Goal: Task Accomplishment & Management: Manage account settings

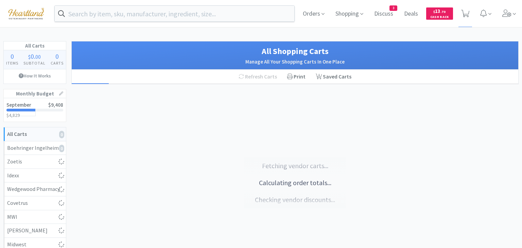
select select "1"
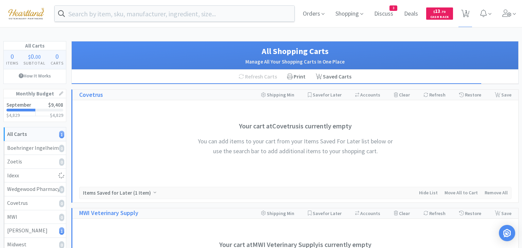
select select "1"
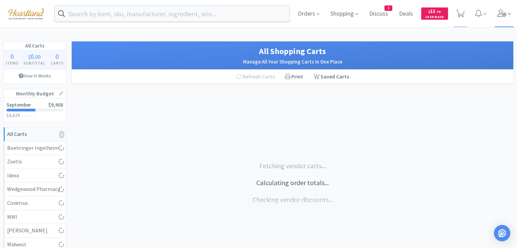
select select "1"
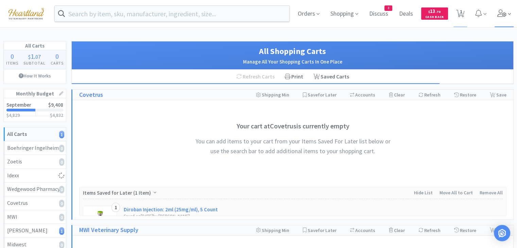
select select "1"
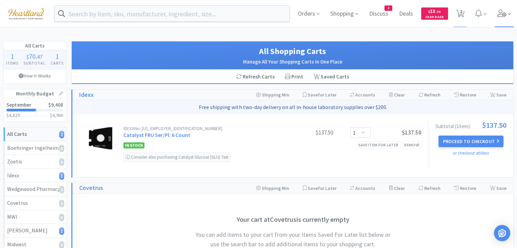
click at [503, 17] on span at bounding box center [504, 13] width 19 height 27
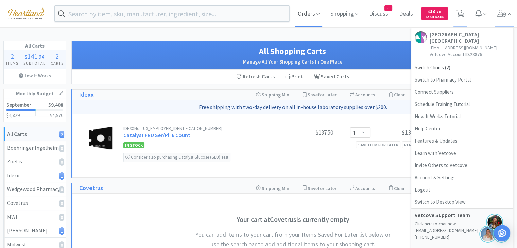
click at [311, 15] on span "Orders" at bounding box center [308, 13] width 27 height 27
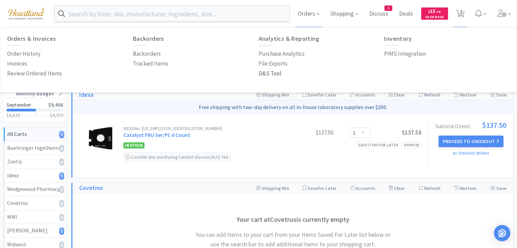
click at [268, 70] on p "D&S Tool" at bounding box center [270, 73] width 23 height 9
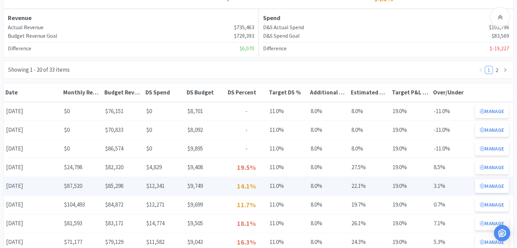
scroll to position [102, 0]
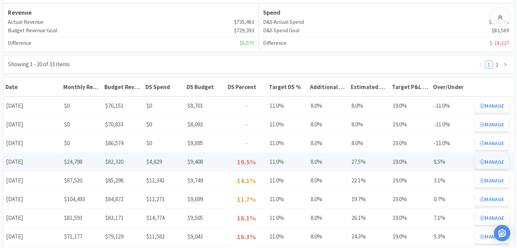
click at [501, 164] on button "Manage" at bounding box center [492, 162] width 34 height 14
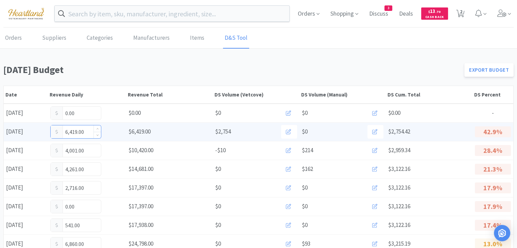
click at [81, 132] on input "6,419.00" at bounding box center [76, 131] width 50 height 13
type input "0"
click at [82, 133] on input "0.00" at bounding box center [76, 131] width 50 height 13
type input "0"
type input "6,947"
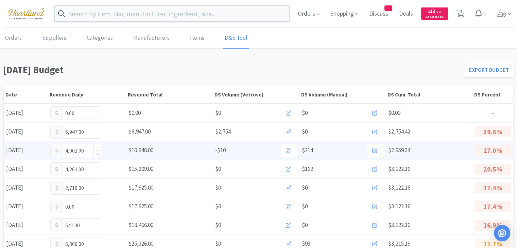
click at [86, 149] on input "4,001.00" at bounding box center [76, 150] width 50 height 13
type input "4,433"
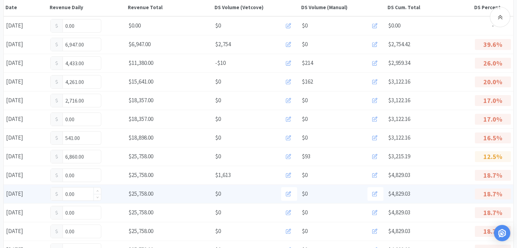
scroll to position [102, 0]
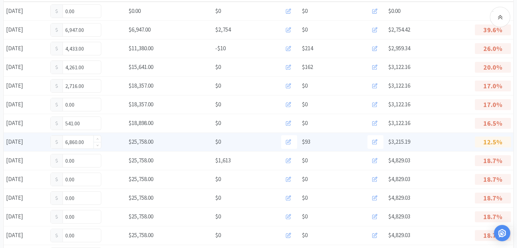
click at [90, 140] on input "6,860.00" at bounding box center [76, 142] width 50 height 13
type input "6,974"
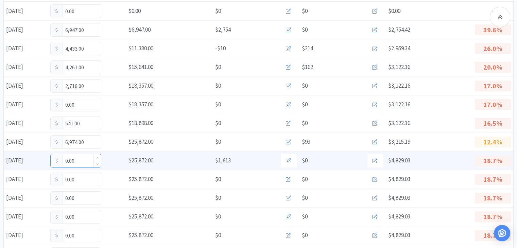
click at [80, 161] on input "0.00" at bounding box center [76, 160] width 50 height 13
type input "0"
type input "3,308"
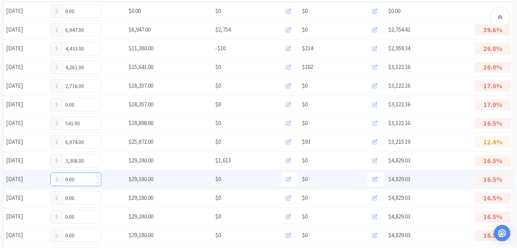
click at [79, 179] on input "0.00" at bounding box center [76, 179] width 50 height 13
type input "0"
type input "3,014"
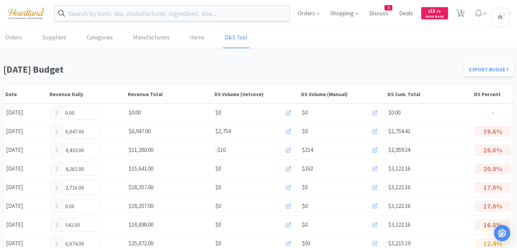
scroll to position [0, 0]
click at [15, 38] on link "Orders" at bounding box center [13, 38] width 20 height 21
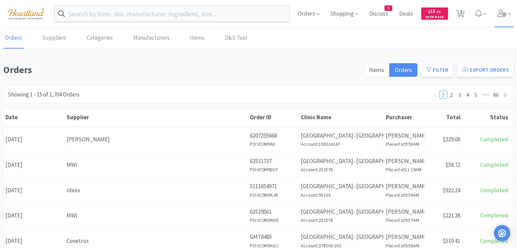
click at [504, 13] on icon at bounding box center [501, 13] width 9 height 7
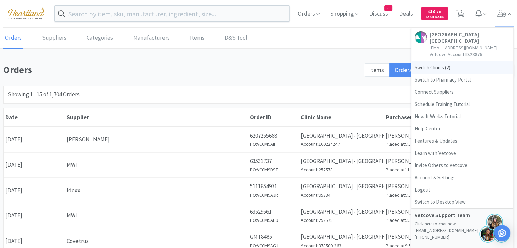
click at [427, 67] on span "Switch Clinics ( 2 )" at bounding box center [462, 68] width 102 height 12
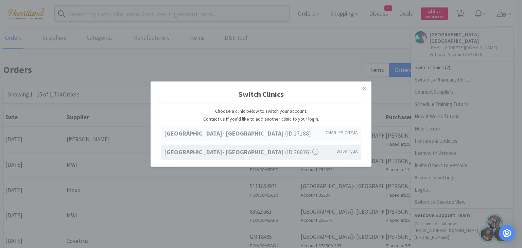
click at [264, 131] on strong "[GEOGRAPHIC_DATA]- [GEOGRAPHIC_DATA]" at bounding box center [224, 134] width 121 height 8
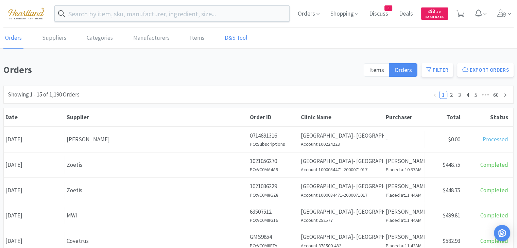
click at [226, 40] on link "D&S Tool" at bounding box center [236, 38] width 26 height 21
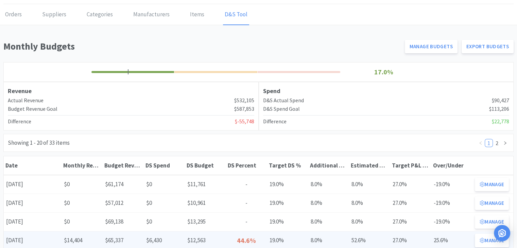
scroll to position [68, 0]
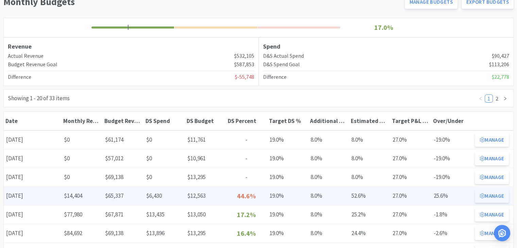
click at [499, 195] on button "Manage" at bounding box center [492, 196] width 34 height 14
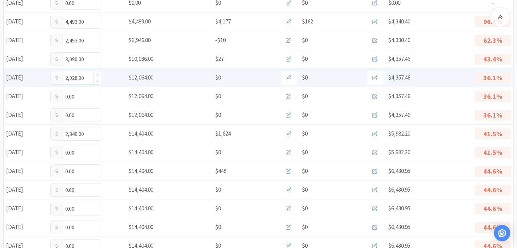
scroll to position [136, 0]
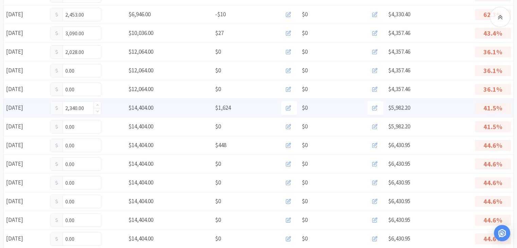
click at [86, 107] on input "2,340.00" at bounding box center [76, 108] width 50 height 13
type input "2,438"
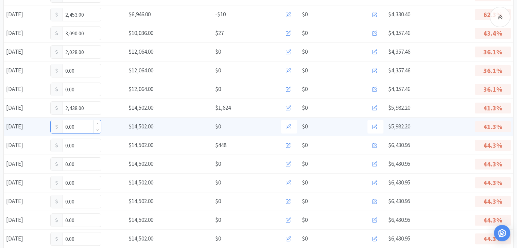
click at [79, 125] on input "0.00" at bounding box center [76, 126] width 50 height 13
type input "0"
type input "5,665"
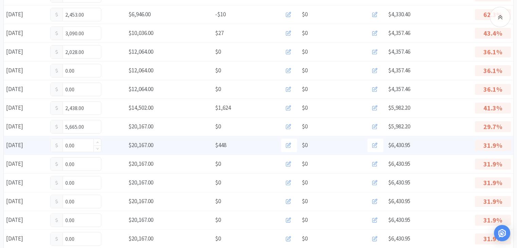
click at [74, 144] on input "0.00" at bounding box center [76, 145] width 50 height 13
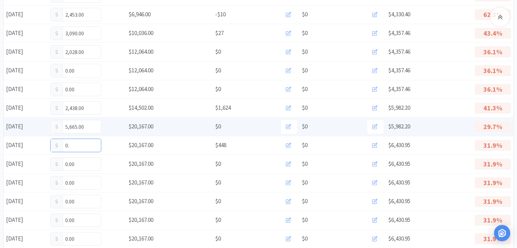
type input "0"
type input "1,444"
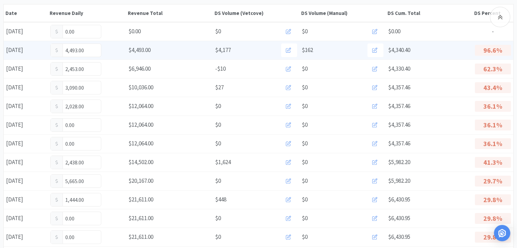
scroll to position [0, 0]
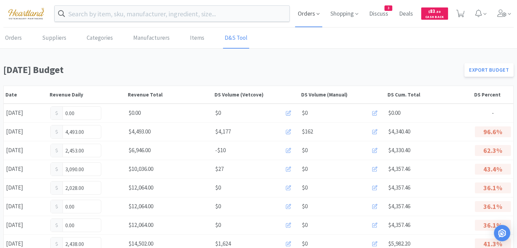
click at [307, 10] on span "Orders" at bounding box center [308, 13] width 27 height 27
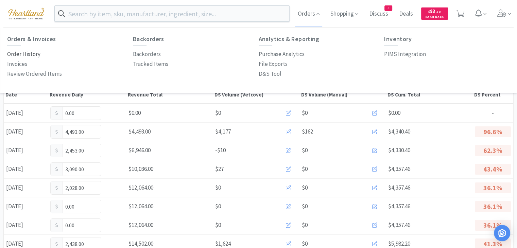
drag, startPoint x: 24, startPoint y: 54, endPoint x: 31, endPoint y: 53, distance: 6.7
click at [24, 54] on p "Order History" at bounding box center [23, 54] width 33 height 9
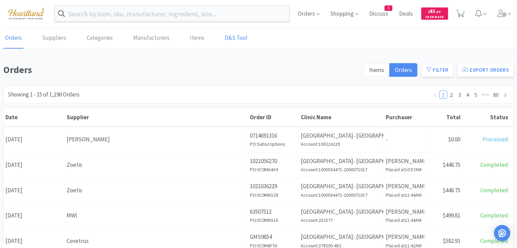
click at [232, 38] on link "D&S Tool" at bounding box center [236, 38] width 26 height 21
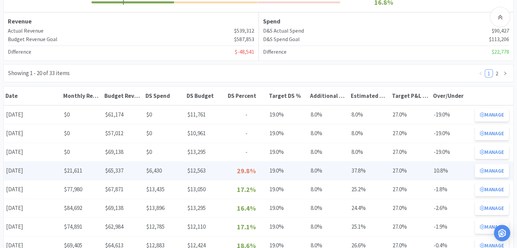
scroll to position [102, 0]
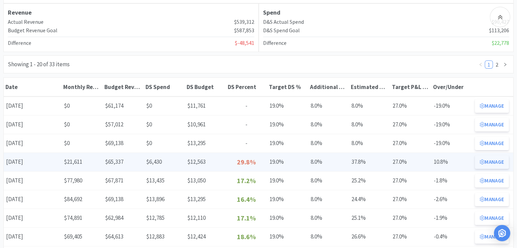
click at [483, 164] on button "Manage" at bounding box center [492, 162] width 34 height 14
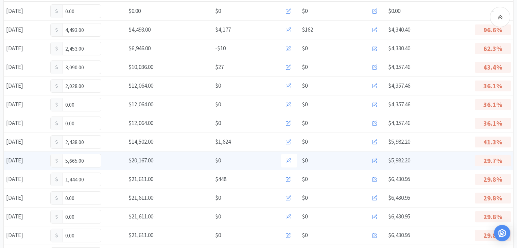
click at [375, 160] on icon at bounding box center [374, 160] width 5 height 5
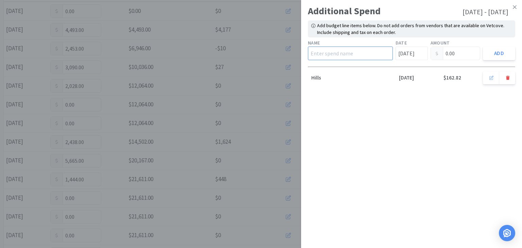
click at [353, 54] on input "text" at bounding box center [350, 54] width 85 height 14
type input "Hills"
click at [417, 57] on input "[DATE]" at bounding box center [412, 54] width 32 height 14
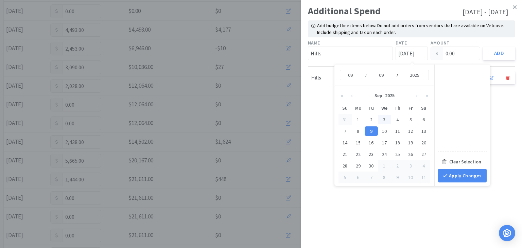
click at [384, 119] on div "3" at bounding box center [384, 120] width 13 height 10
type input "[DATE]"
type input "03"
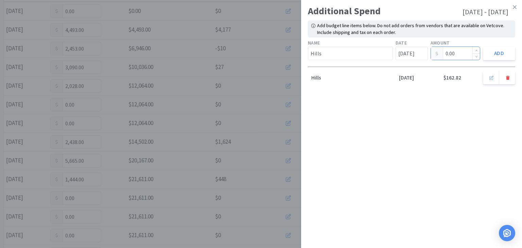
drag, startPoint x: 444, startPoint y: 53, endPoint x: 449, endPoint y: 54, distance: 4.8
click at [445, 53] on input "0.00" at bounding box center [455, 53] width 49 height 13
type input "214.92"
click at [499, 55] on button "Add" at bounding box center [499, 54] width 32 height 14
type input "[DATE]"
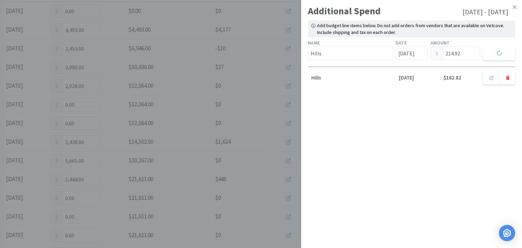
type input "0.00"
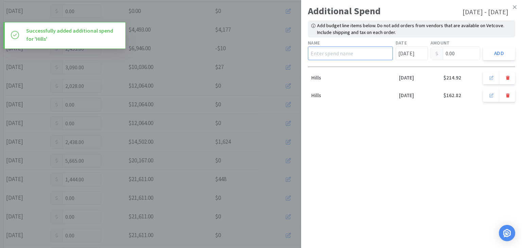
click at [343, 58] on input "text" at bounding box center [350, 54] width 85 height 14
type input "Hills"
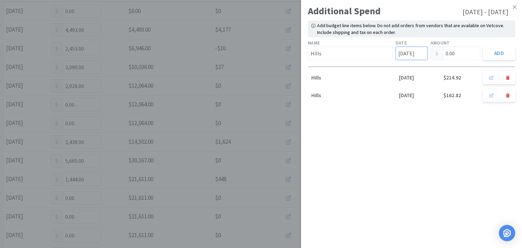
click at [413, 54] on input "[DATE]" at bounding box center [412, 54] width 32 height 14
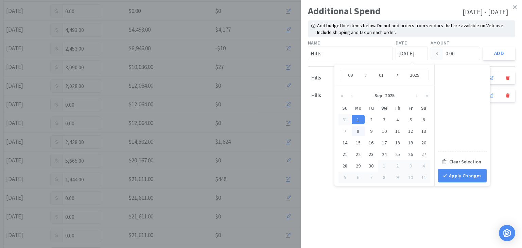
click at [360, 130] on div "8" at bounding box center [358, 131] width 13 height 10
type input "[DATE]"
type input "08"
click at [459, 53] on input "0.00" at bounding box center [455, 53] width 49 height 13
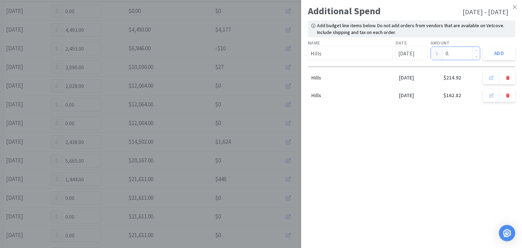
type input "0"
type input "93.03"
click at [501, 52] on button "Add" at bounding box center [499, 54] width 32 height 14
type input "[DATE]"
type input "0.00"
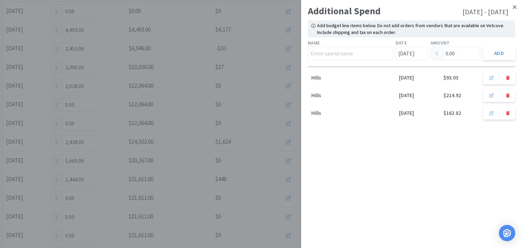
click at [517, 9] on link at bounding box center [515, 7] width 12 height 15
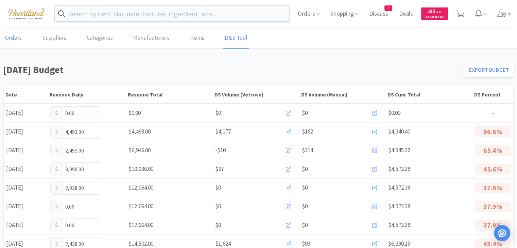
click at [12, 42] on link "Orders" at bounding box center [13, 38] width 20 height 21
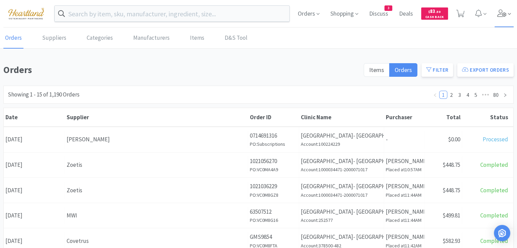
click at [504, 13] on icon at bounding box center [502, 13] width 10 height 7
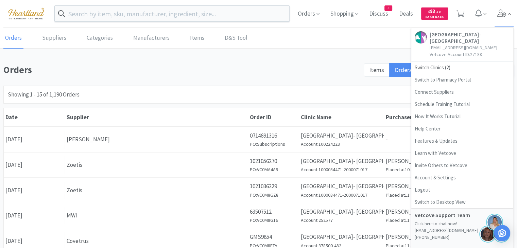
click at [504, 13] on icon at bounding box center [502, 13] width 10 height 7
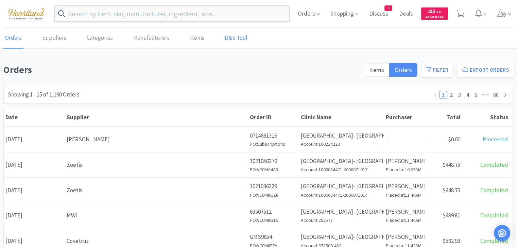
click at [224, 42] on link "D&S Tool" at bounding box center [236, 38] width 26 height 21
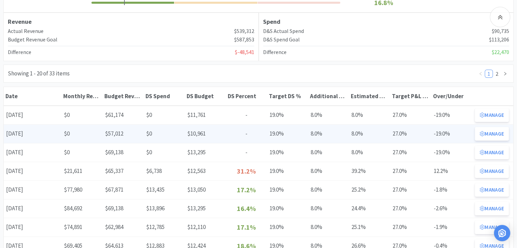
scroll to position [102, 0]
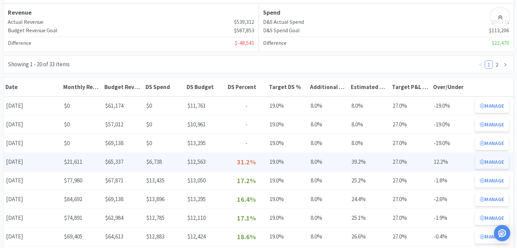
click at [489, 159] on button "Manage" at bounding box center [492, 162] width 34 height 14
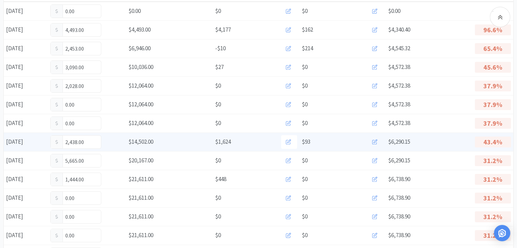
click at [374, 140] on icon at bounding box center [374, 141] width 5 height 5
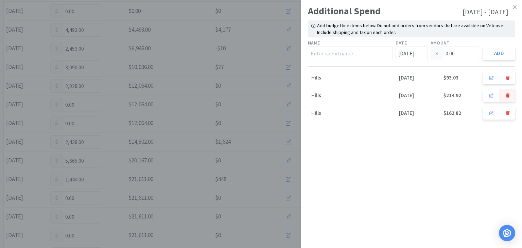
click at [507, 95] on icon at bounding box center [508, 96] width 4 height 4
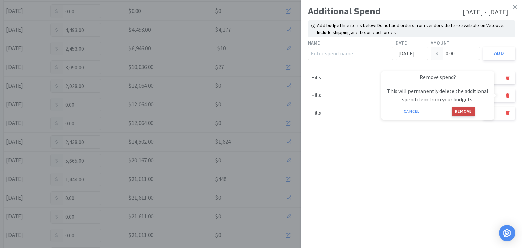
click at [468, 112] on button "Remove" at bounding box center [463, 112] width 23 height 10
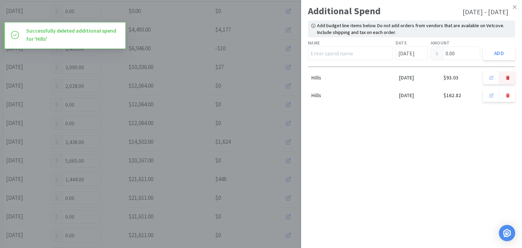
click at [507, 77] on icon at bounding box center [508, 78] width 4 height 4
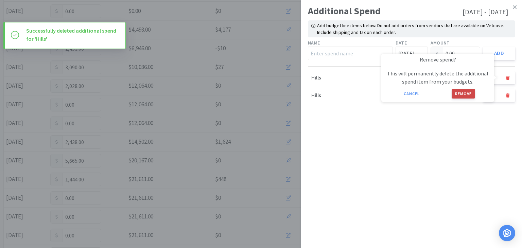
click at [473, 94] on button "Remove" at bounding box center [463, 94] width 23 height 10
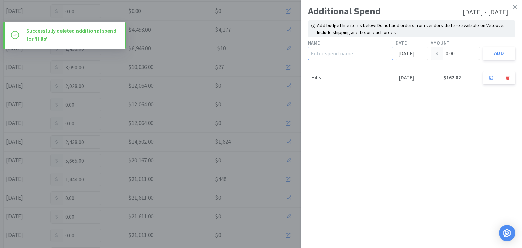
click at [351, 52] on input "text" at bounding box center [350, 54] width 85 height 14
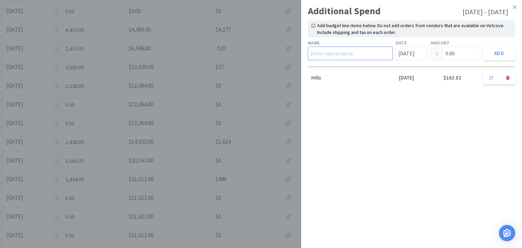
type input "Hills"
click at [375, 55] on input "Hills" at bounding box center [350, 54] width 85 height 14
click at [322, 56] on input "Hills" at bounding box center [350, 54] width 85 height 14
drag, startPoint x: 329, startPoint y: 51, endPoint x: 267, endPoint y: 54, distance: 62.9
click at [273, 54] on div "Additional Spend [DATE] - [DATE] Add budget line items below. Do not add orders…" at bounding box center [261, 124] width 522 height 248
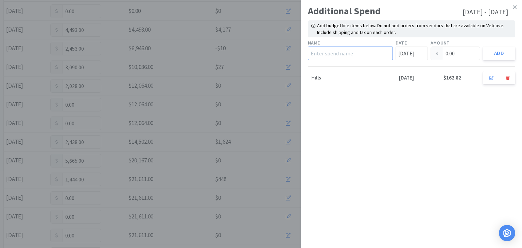
click at [333, 52] on input "text" at bounding box center [350, 54] width 85 height 14
type input "iVet"
click at [411, 55] on input "[DATE]" at bounding box center [412, 54] width 32 height 14
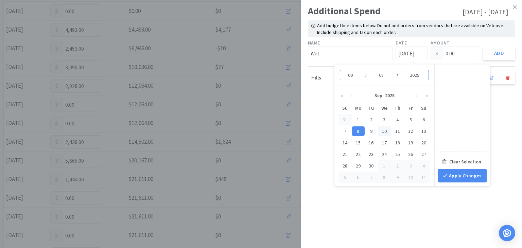
click at [383, 129] on div "10" at bounding box center [384, 131] width 13 height 10
type input "[DATE]"
type input "10"
click at [461, 55] on input "0.00" at bounding box center [455, 53] width 49 height 13
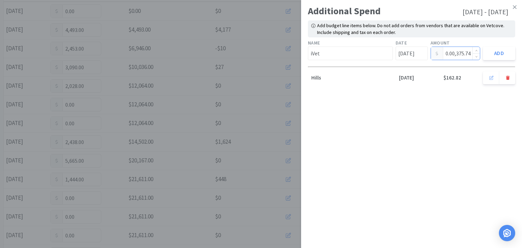
click at [457, 52] on input "0.00,375.74" at bounding box center [455, 53] width 49 height 13
type input "375.74"
click at [507, 51] on button "Add" at bounding box center [499, 54] width 32 height 14
type input "[DATE]"
type input "0.00"
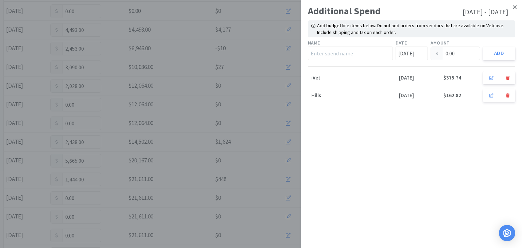
click at [514, 6] on icon at bounding box center [515, 7] width 4 height 6
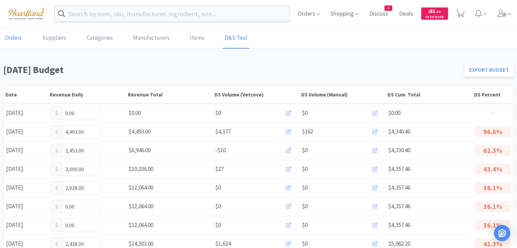
click at [11, 35] on link "Orders" at bounding box center [13, 38] width 20 height 21
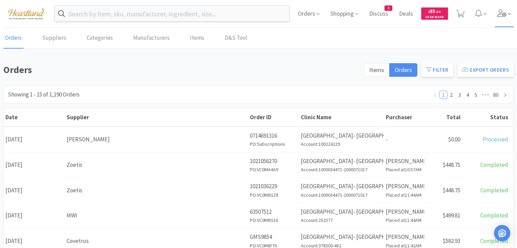
click at [501, 12] on icon at bounding box center [502, 13] width 10 height 7
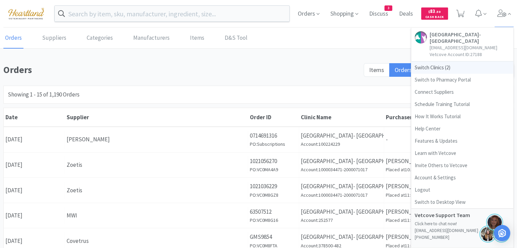
click at [429, 67] on span "Switch Clinics ( 2 )" at bounding box center [462, 68] width 102 height 12
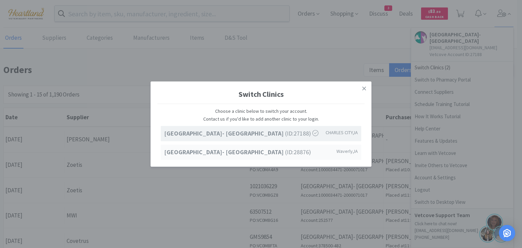
click at [261, 151] on strong "[GEOGRAPHIC_DATA]- [GEOGRAPHIC_DATA]" at bounding box center [224, 152] width 121 height 8
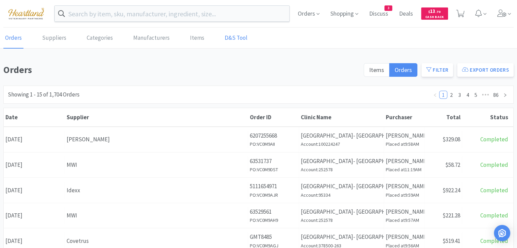
click at [237, 40] on link "D&S Tool" at bounding box center [236, 38] width 26 height 21
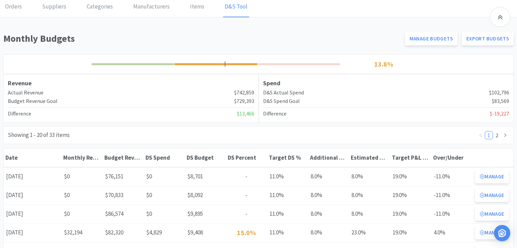
scroll to position [102, 0]
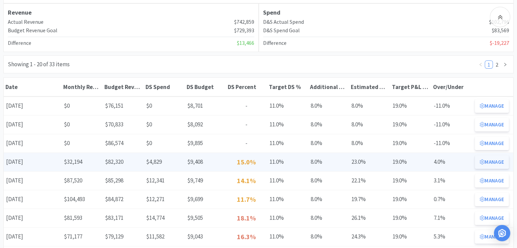
click at [490, 158] on button "Manage" at bounding box center [492, 162] width 34 height 14
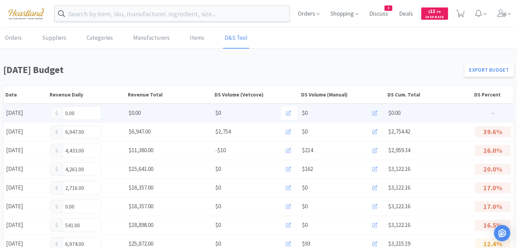
click at [373, 112] on icon at bounding box center [374, 113] width 5 height 5
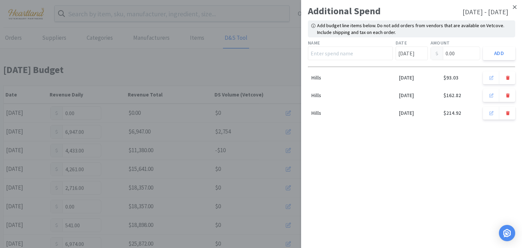
click at [511, 5] on link at bounding box center [515, 7] width 12 height 15
